Goal: Task Accomplishment & Management: Manage account settings

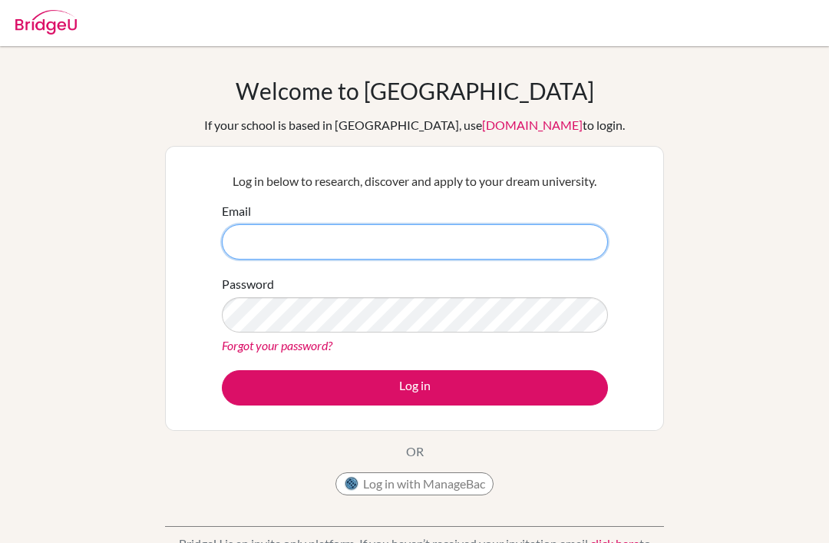
type input "[EMAIL_ADDRESS][PERSON_NAME][DOMAIN_NAME]"
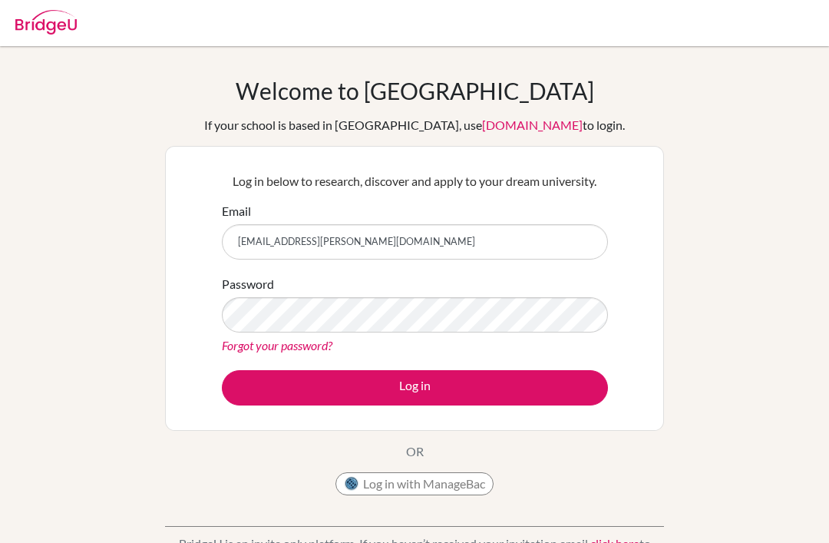
click at [415, 387] on button "Log in" at bounding box center [415, 387] width 386 height 35
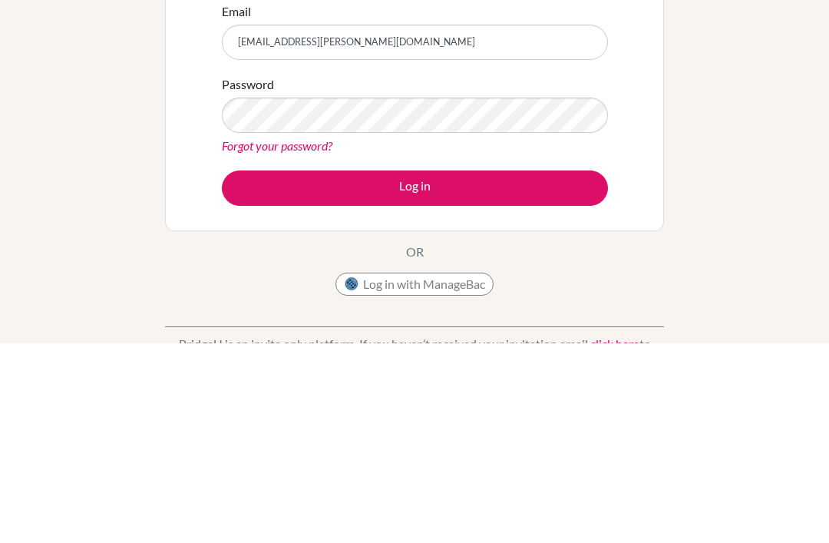
click at [388, 370] on button "Log in" at bounding box center [415, 387] width 386 height 35
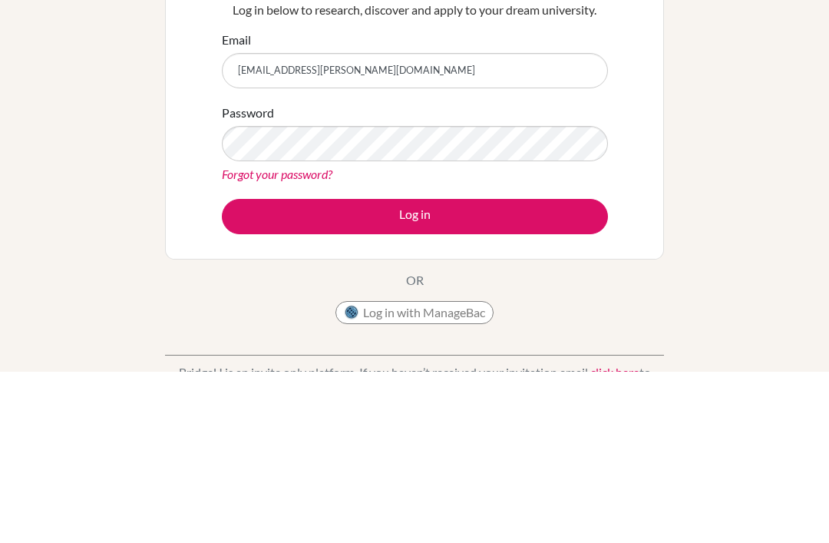
click at [428, 370] on button "Log in" at bounding box center [415, 387] width 386 height 35
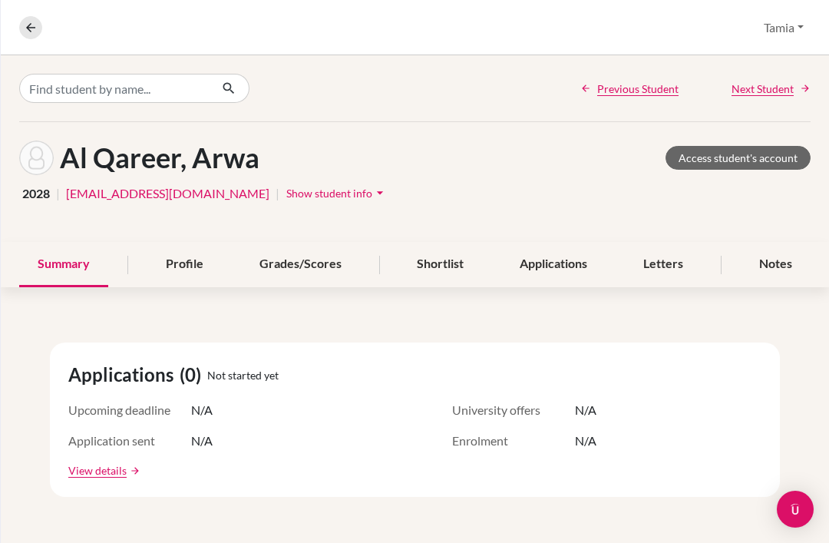
click at [37, 25] on icon at bounding box center [31, 28] width 14 height 14
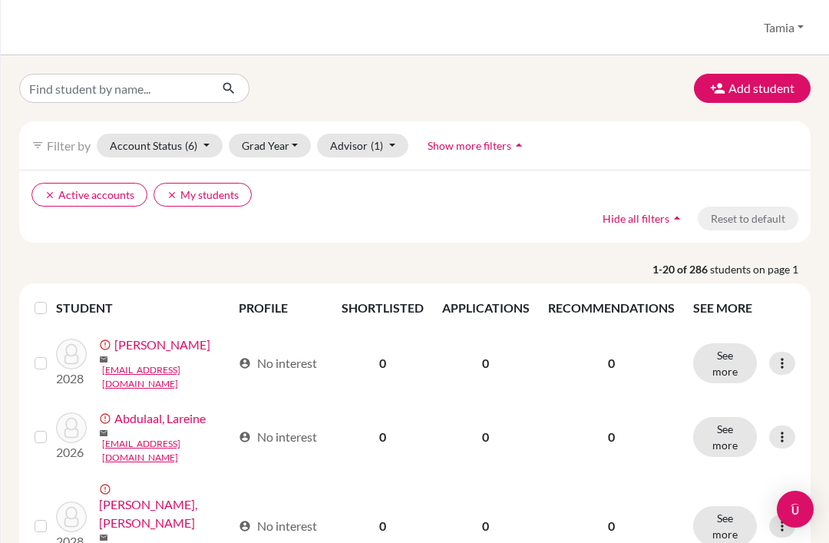
click at [287, 151] on button "Grad Year" at bounding box center [270, 146] width 83 height 24
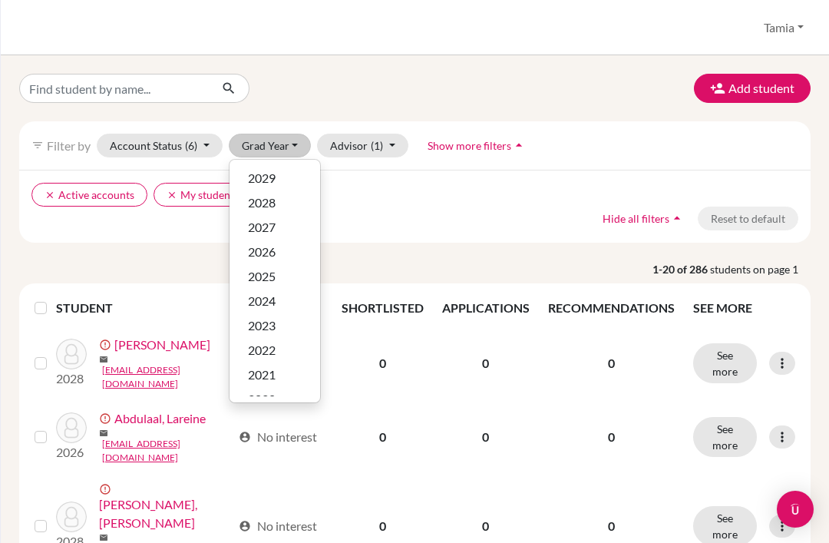
click at [283, 202] on div "2028" at bounding box center [275, 203] width 54 height 18
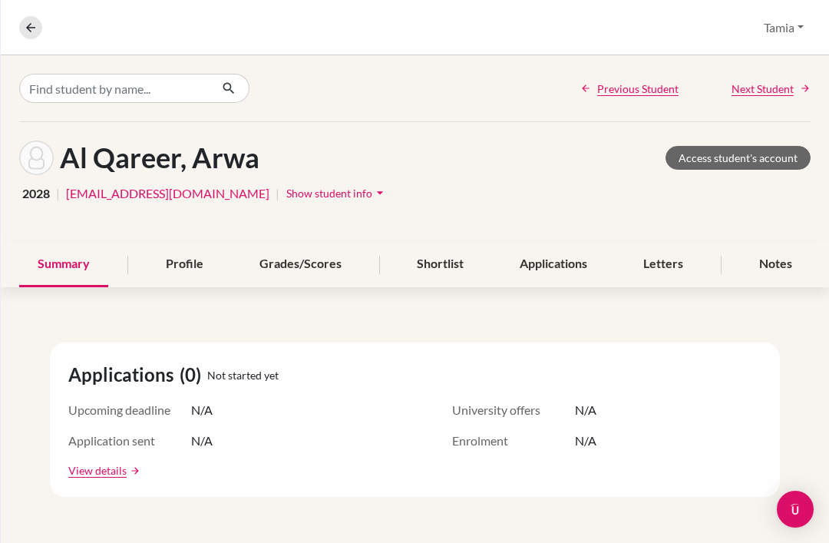
click at [184, 263] on div "Profile" at bounding box center [184, 264] width 74 height 45
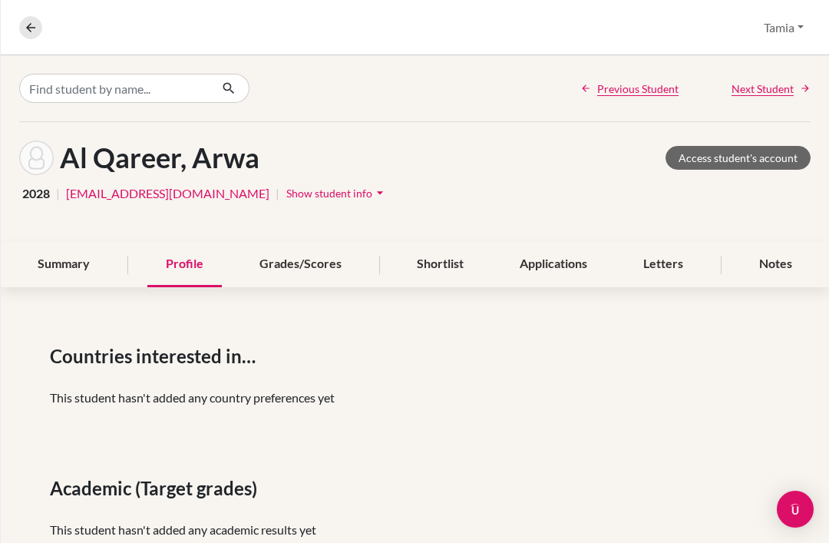
click at [69, 242] on div "Summary" at bounding box center [63, 264] width 89 height 45
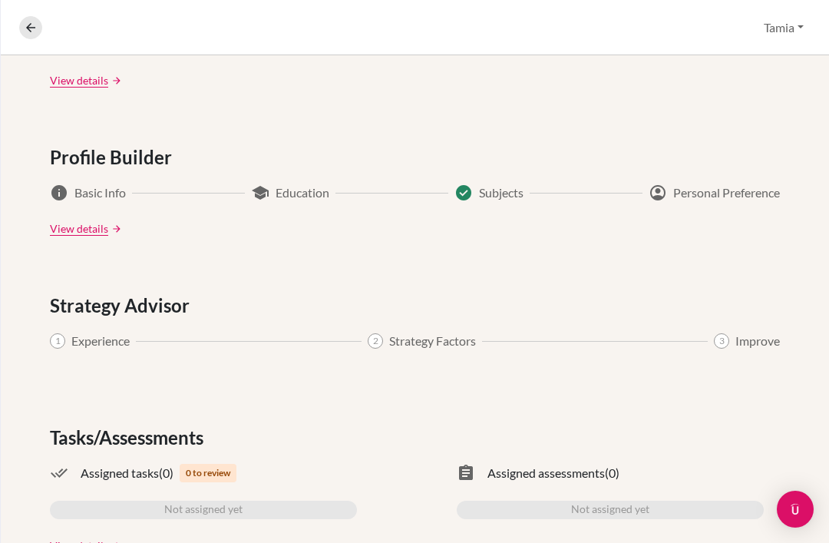
scroll to position [759, 0]
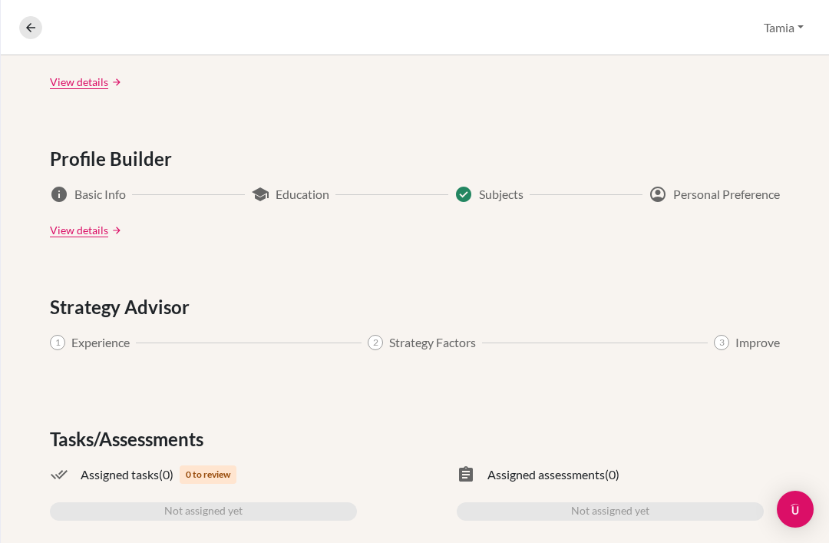
click at [291, 185] on span "Education" at bounding box center [303, 194] width 54 height 18
click at [93, 185] on span "Basic Info" at bounding box center [99, 194] width 51 height 18
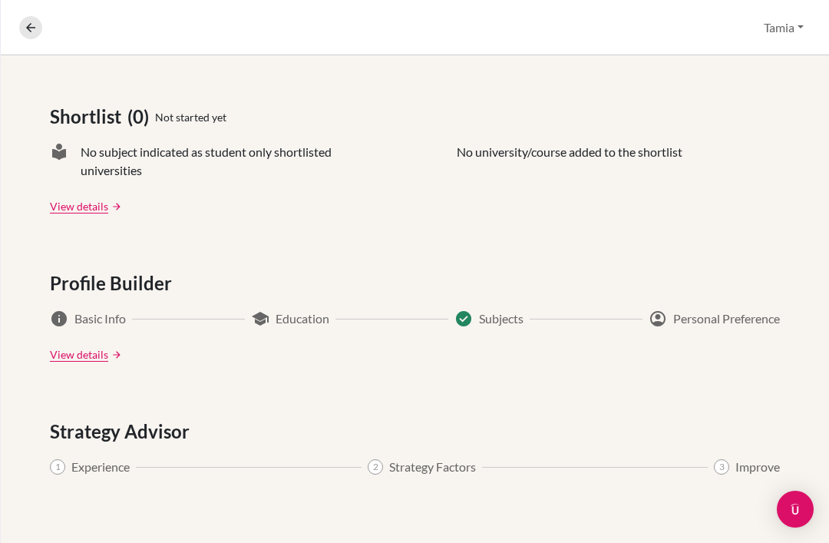
scroll to position [635, 0]
click at [68, 309] on div "info Basic Info school Education check_circle Subjects account_circle Personal …" at bounding box center [415, 335] width 730 height 53
click at [91, 346] on link "View details" at bounding box center [79, 354] width 58 height 16
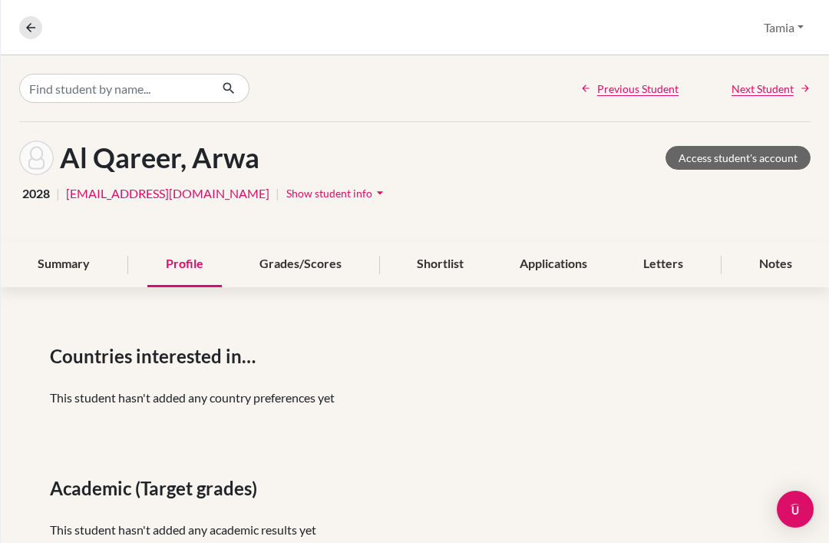
click at [66, 242] on div "Summary" at bounding box center [63, 264] width 89 height 45
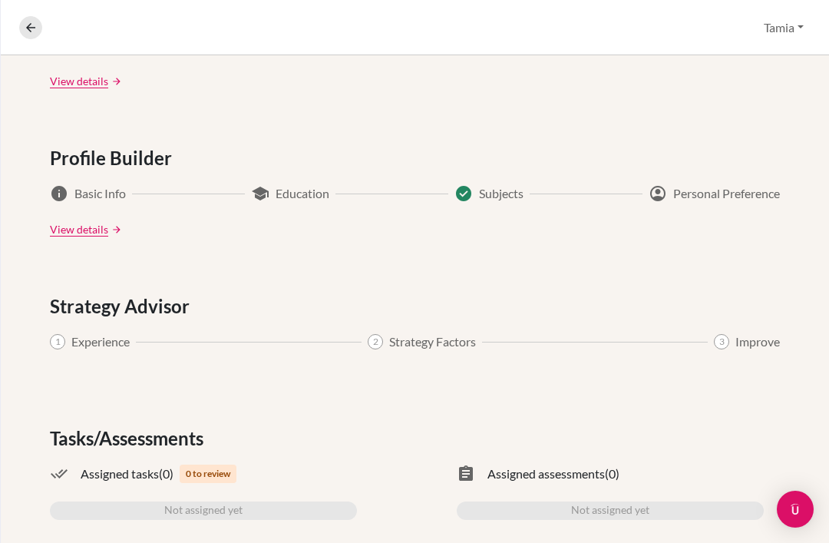
scroll to position [759, 0]
click at [84, 539] on link "View details" at bounding box center [79, 547] width 58 height 16
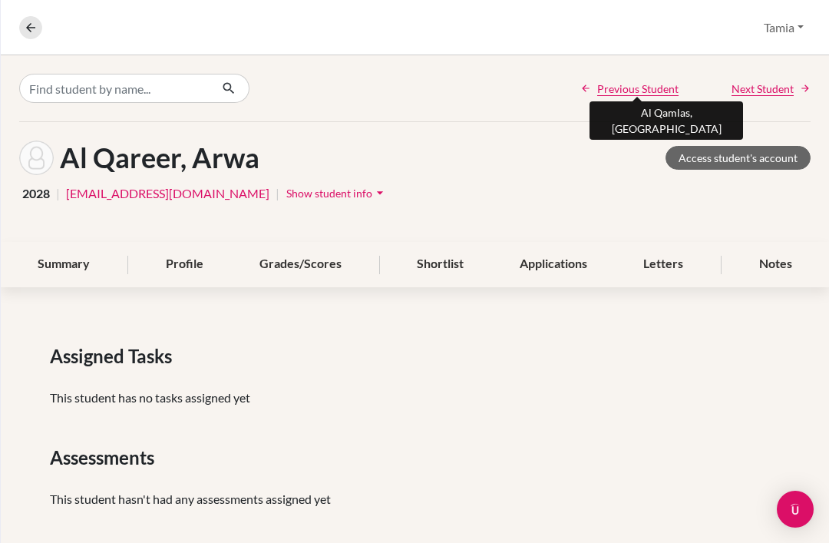
click at [627, 81] on span "Previous Student" at bounding box center [637, 89] width 81 height 16
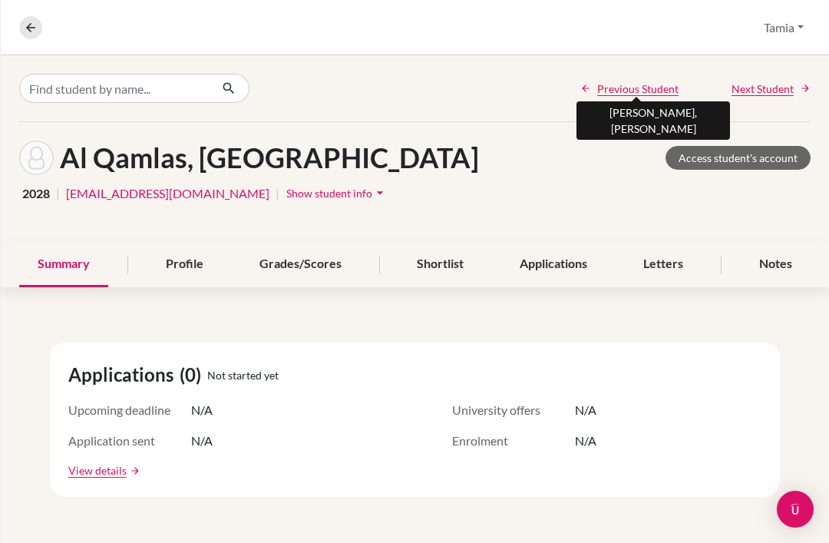
click at [39, 20] on button at bounding box center [30, 27] width 23 height 23
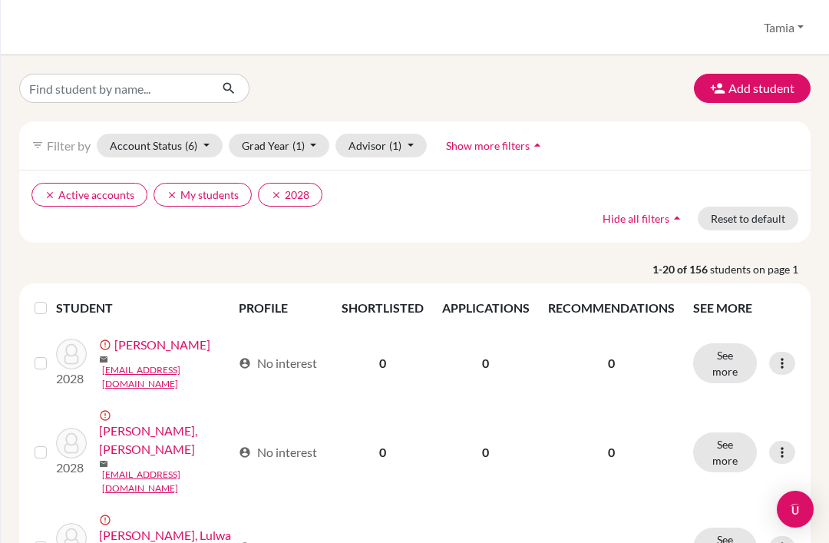
click at [802, 29] on button "Tamia" at bounding box center [784, 27] width 54 height 29
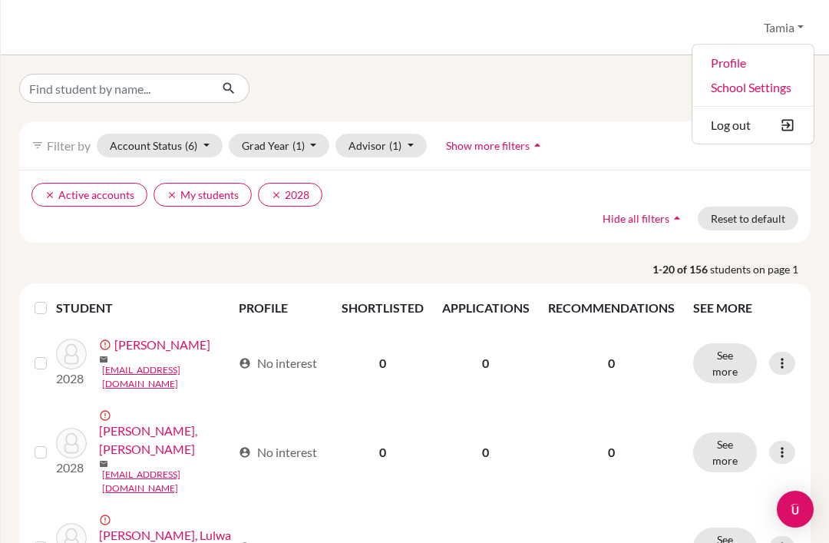
click at [749, 128] on button "Log out" at bounding box center [753, 125] width 121 height 25
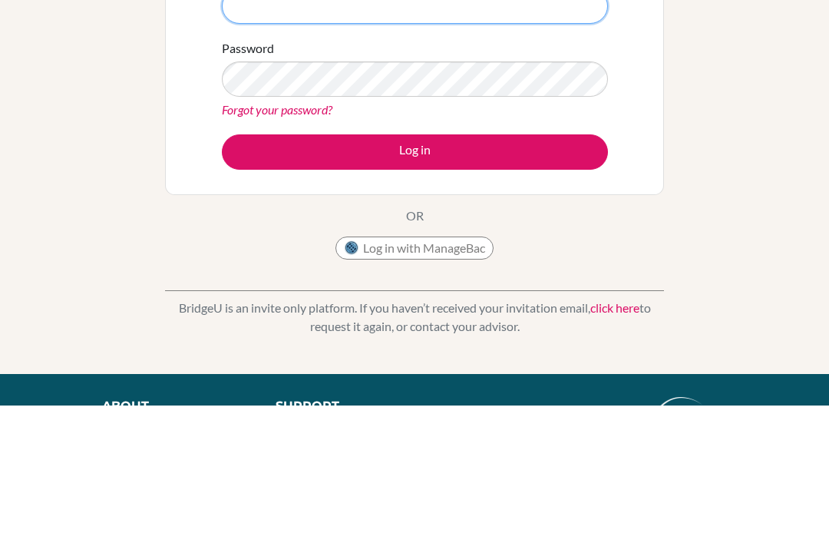
scroll to position [137, 0]
